Goal: Find specific page/section: Find specific page/section

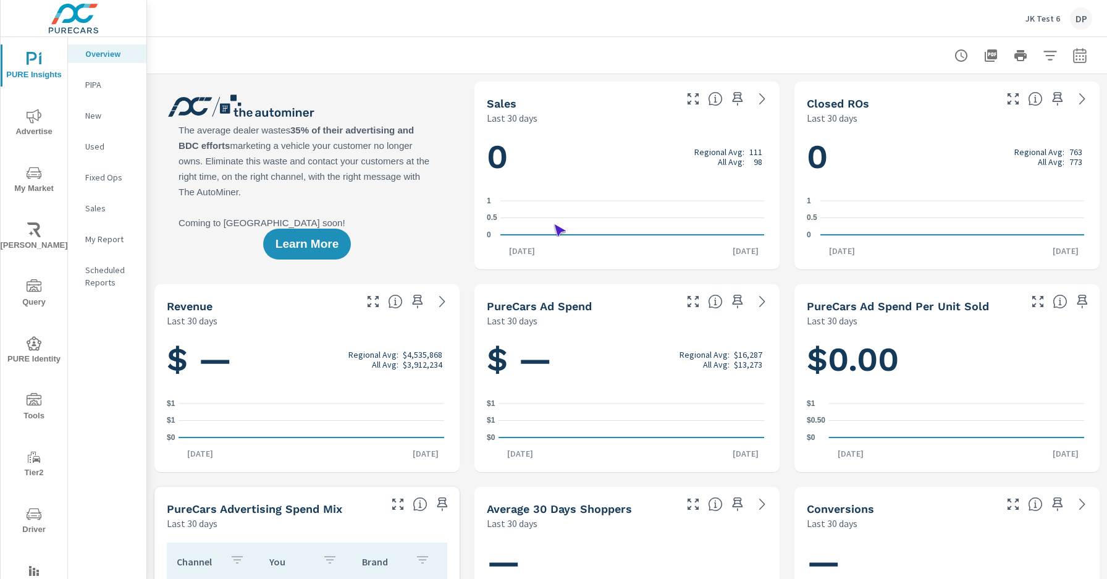
scroll to position [1, 0]
click at [32, 522] on span "Driver" at bounding box center [33, 522] width 59 height 30
